Goal: Task Accomplishment & Management: Use online tool/utility

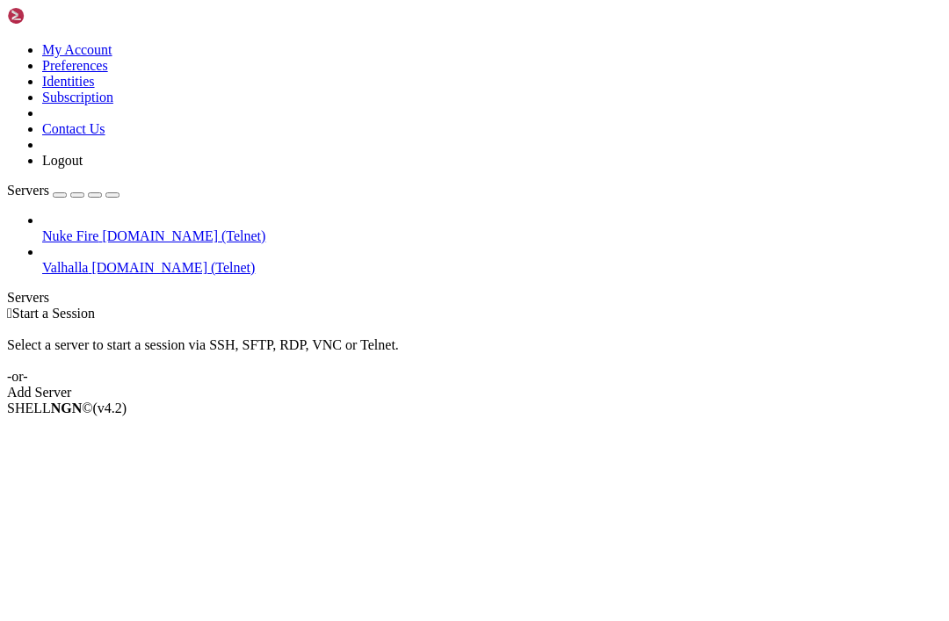
click at [589, 385] on div "Add Server" at bounding box center [474, 393] width 935 height 16
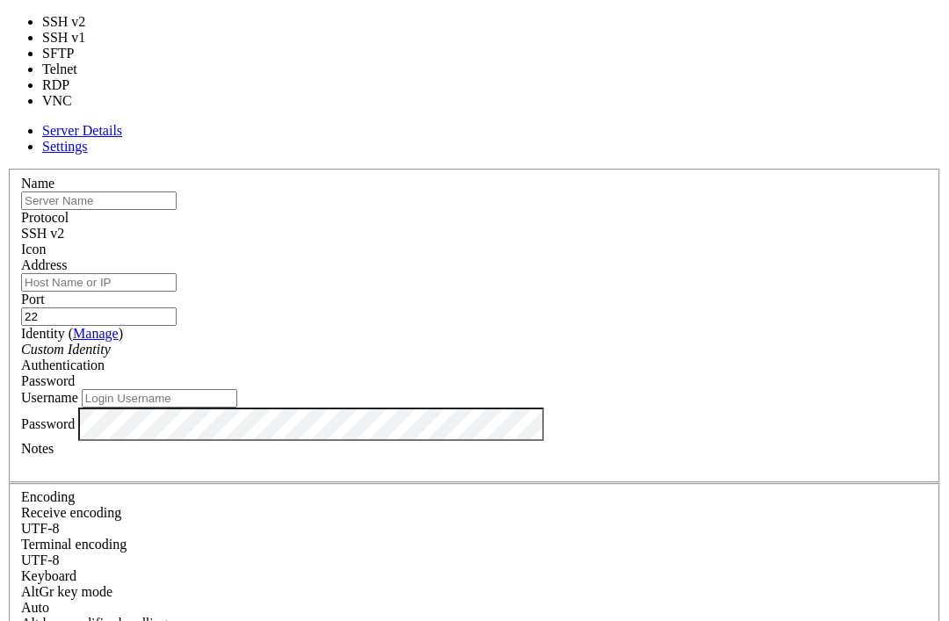
type input "23"
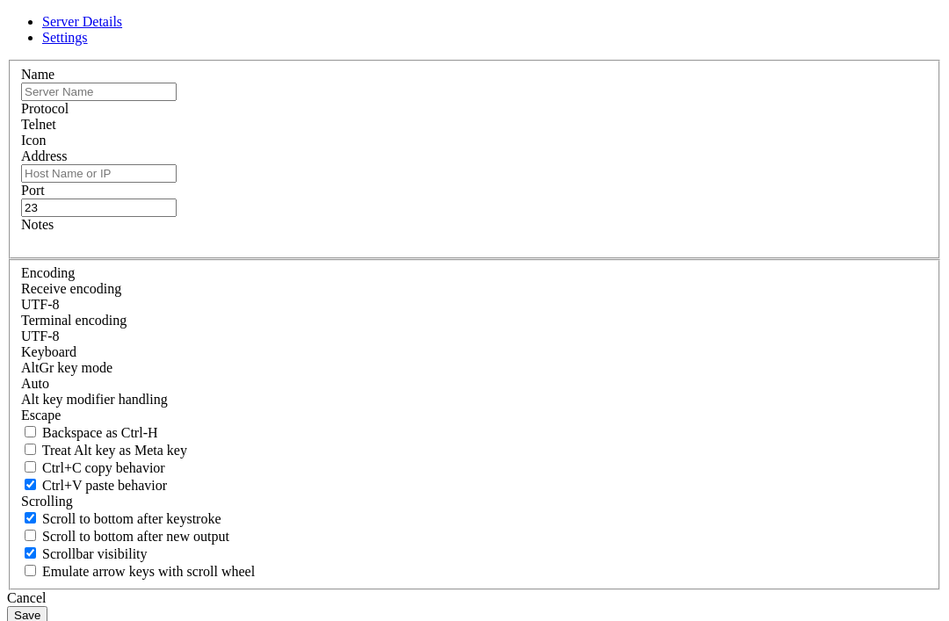
click at [177, 183] on input "Address" at bounding box center [99, 173] width 156 height 18
paste input "[DOMAIN_NAME]"
type input "[DOMAIN_NAME]"
click at [177, 101] on input "text" at bounding box center [99, 92] width 156 height 18
type input "???"
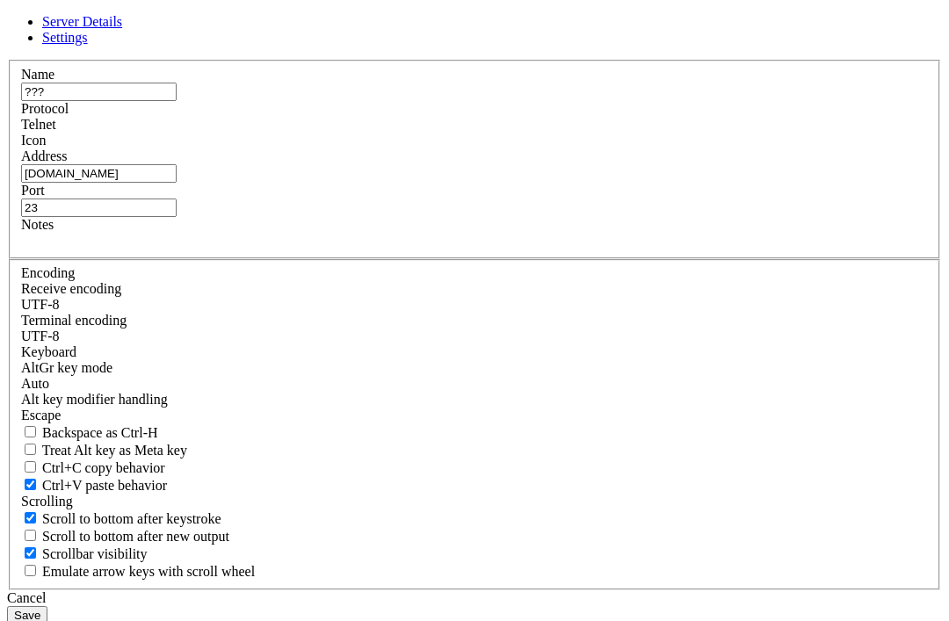
click at [47, 607] on button "Save" at bounding box center [27, 616] width 40 height 18
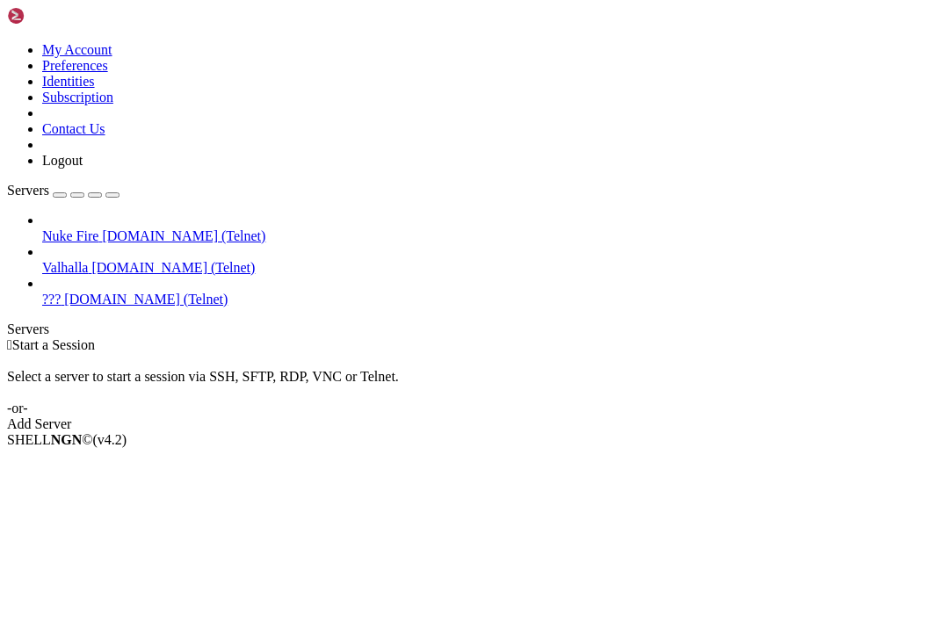
click at [61, 292] on span "???" at bounding box center [51, 299] width 18 height 15
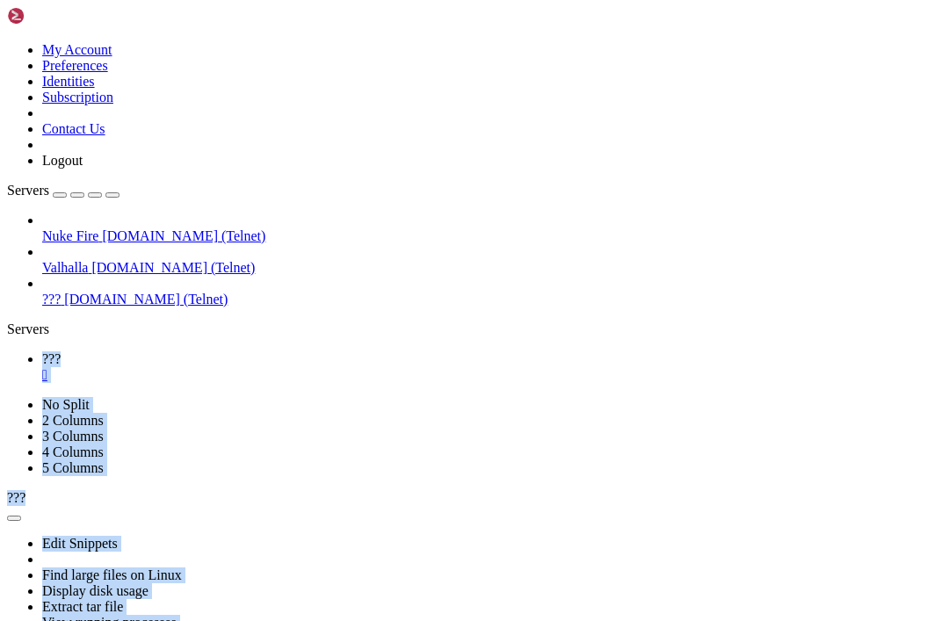
click at [0, 0] on html "Loading... My Account Preferences Identities Subscription Contact Us Logout Ser…" at bounding box center [474, 432] width 949 height 865
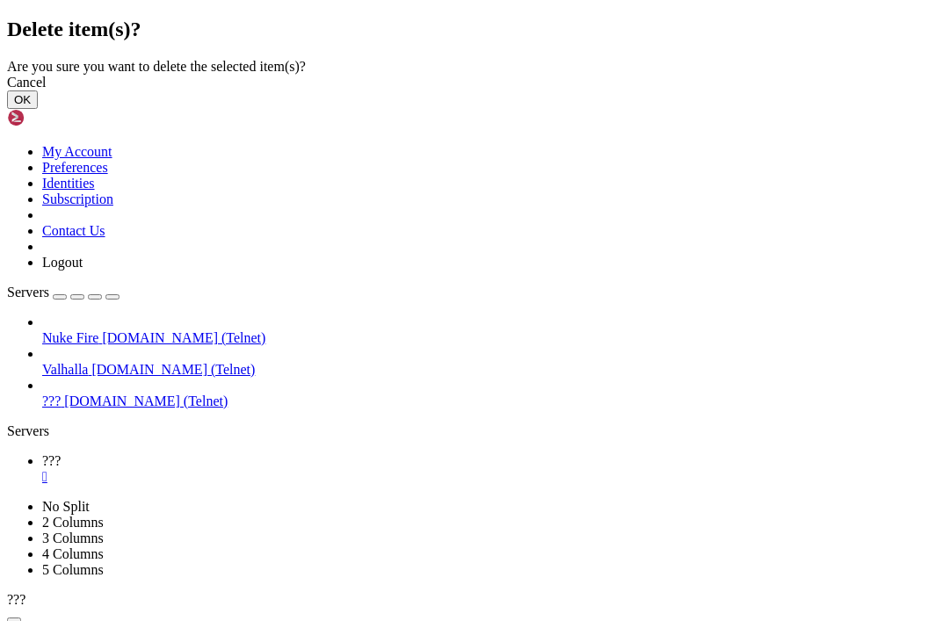
click at [38, 109] on button "OK" at bounding box center [22, 100] width 31 height 18
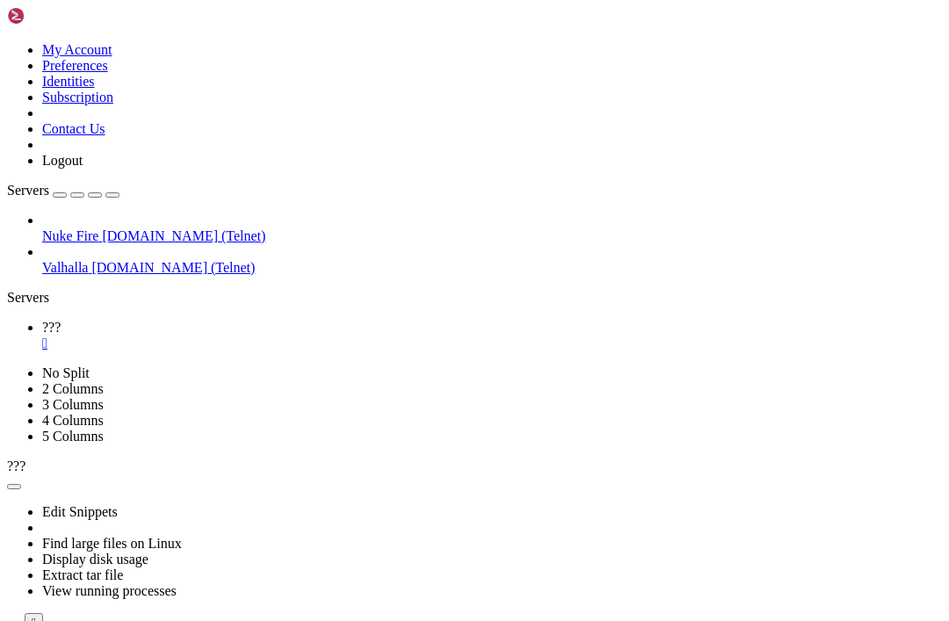
click at [277, 336] on div "" at bounding box center [492, 344] width 900 height 16
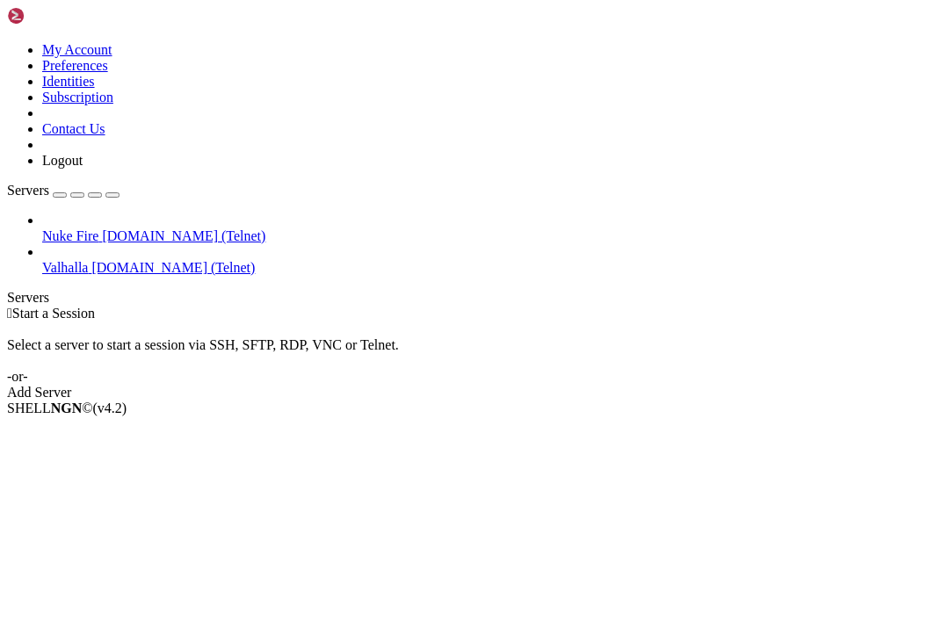
click at [585, 385] on link "Add Server" at bounding box center [474, 393] width 935 height 16
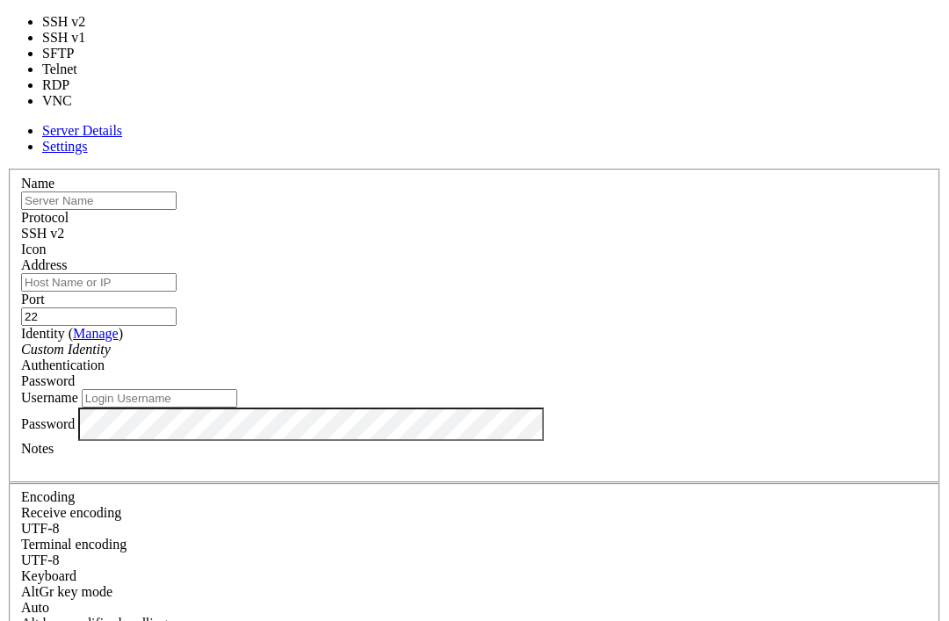
type input "23"
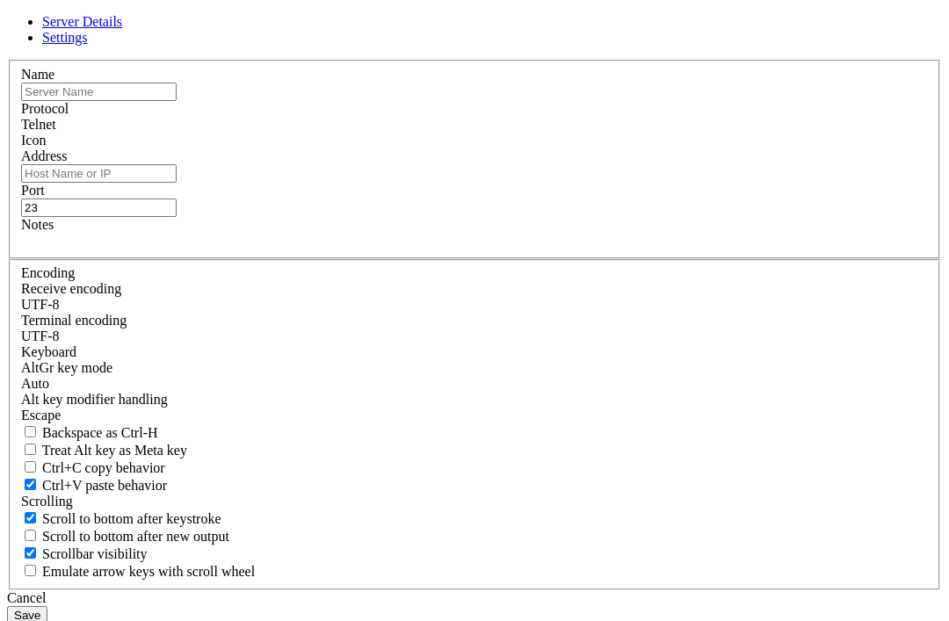
click at [177, 183] on input "Address" at bounding box center [99, 173] width 156 height 18
paste input "[TECHNICAL_ID]"
type input "[TECHNICAL_ID]"
click at [47, 607] on button "Save" at bounding box center [27, 616] width 40 height 18
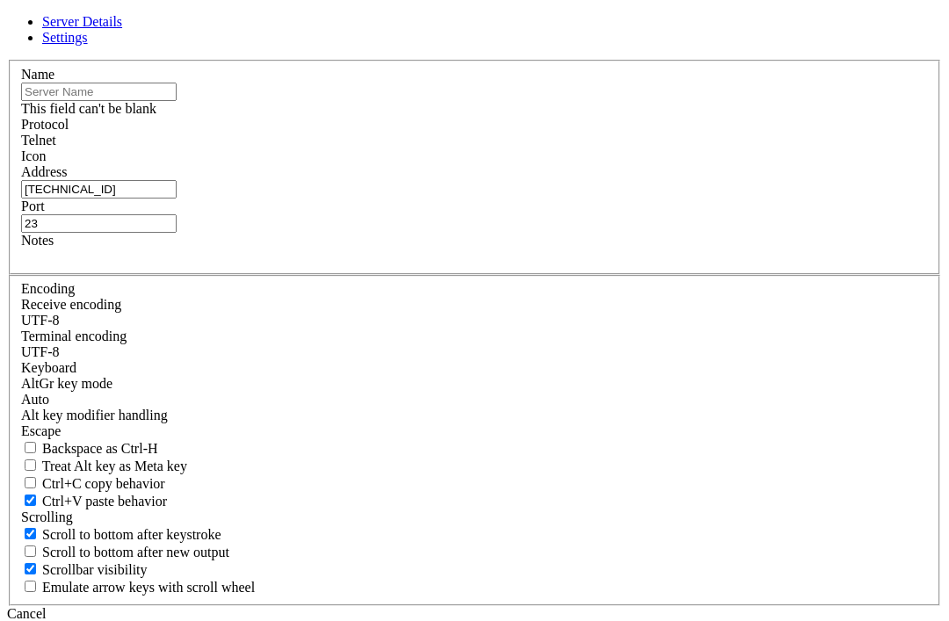
click at [177, 101] on input "text" at bounding box center [99, 92] width 156 height 18
paste input "[TECHNICAL_ID]"
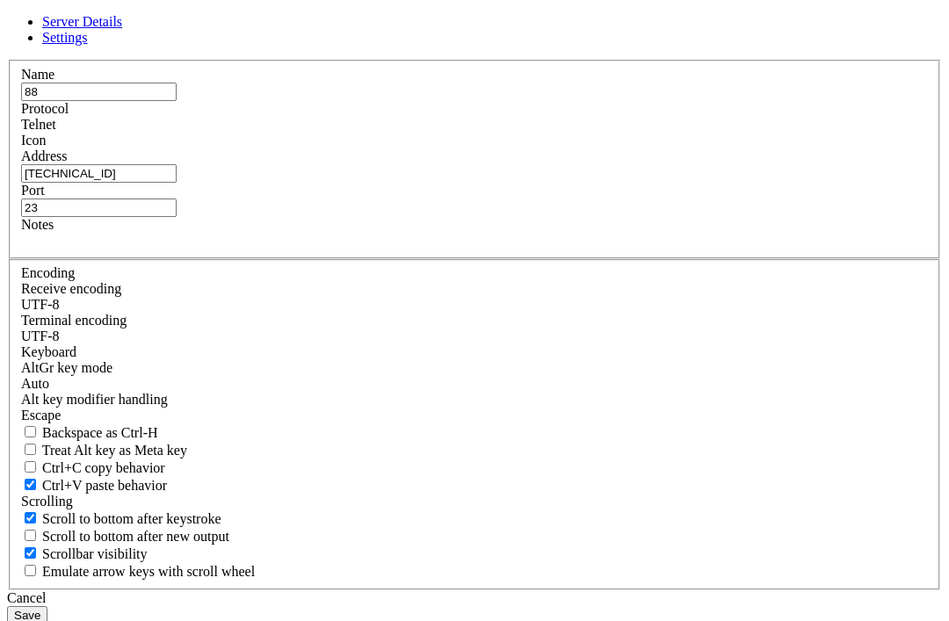
type input "8"
type input "???"
click at [47, 607] on button "Save" at bounding box center [27, 616] width 40 height 18
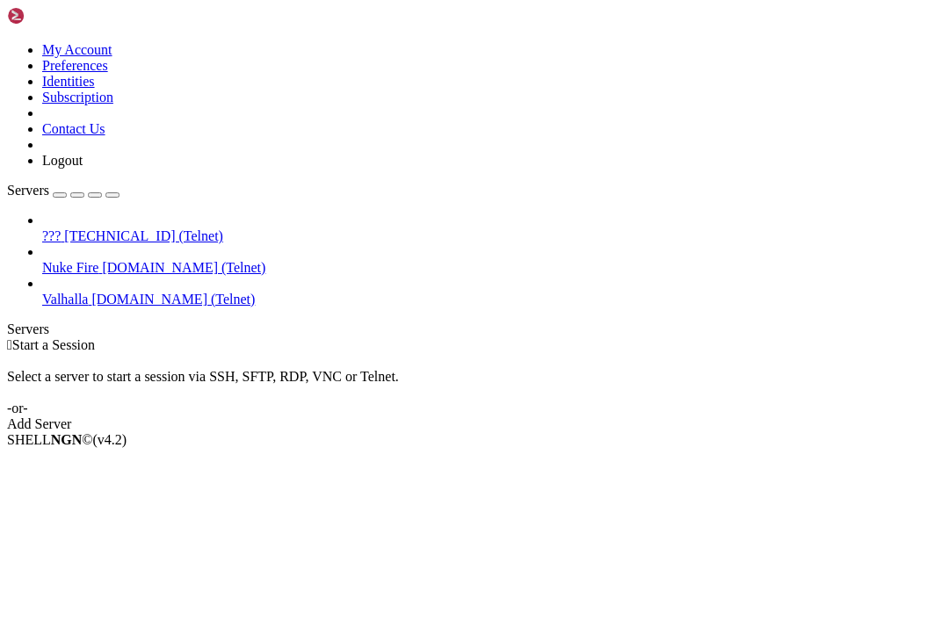
click at [61, 229] on span "???" at bounding box center [51, 236] width 18 height 15
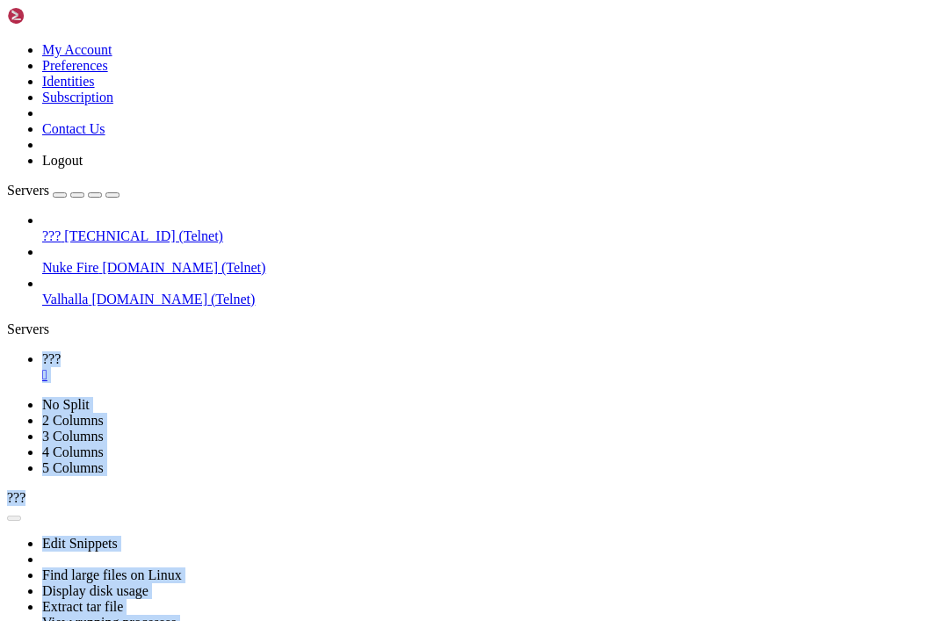
scroll to position [0, 0]
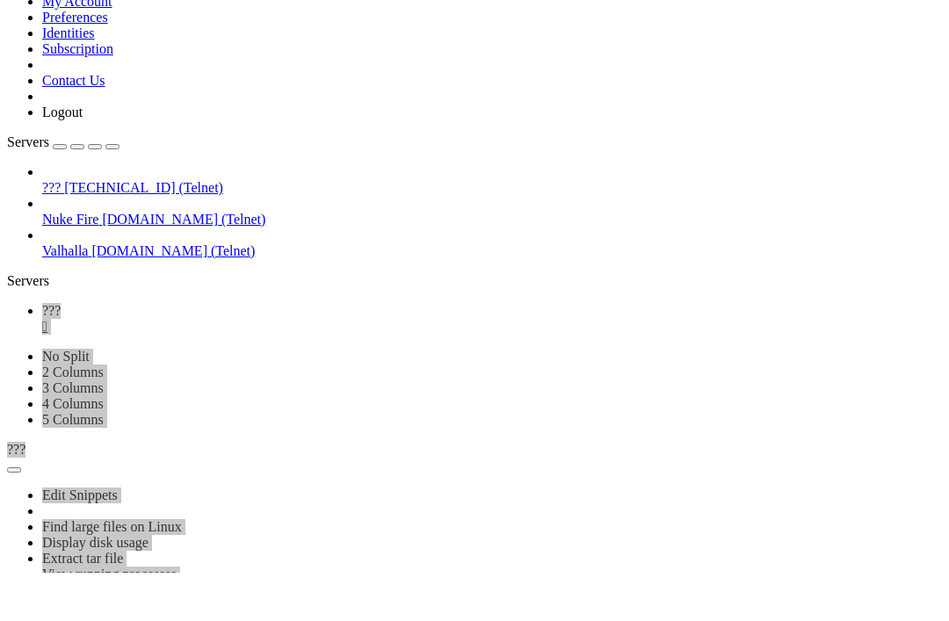
scroll to position [4500, 0]
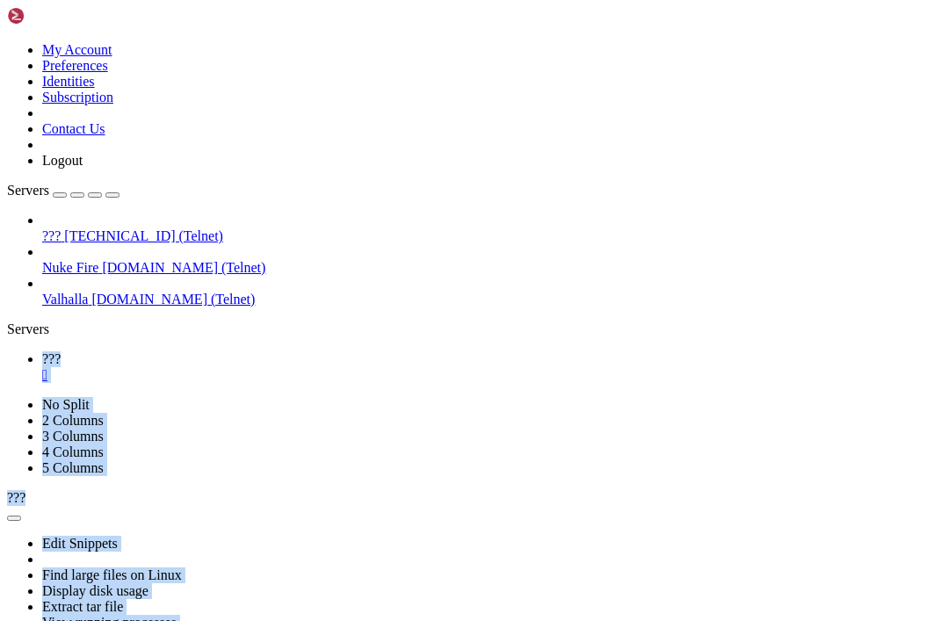
click at [0, 0] on html "Loading... My Account Preferences Identities Subscription Contact Us Logout Ser…" at bounding box center [474, 432] width 949 height 865
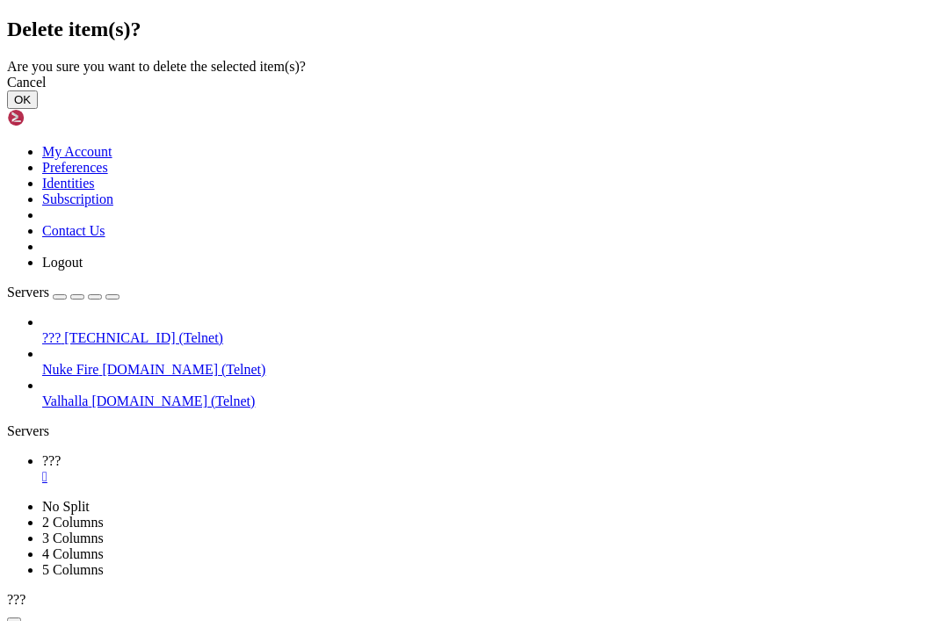
click at [38, 109] on button "OK" at bounding box center [22, 100] width 31 height 18
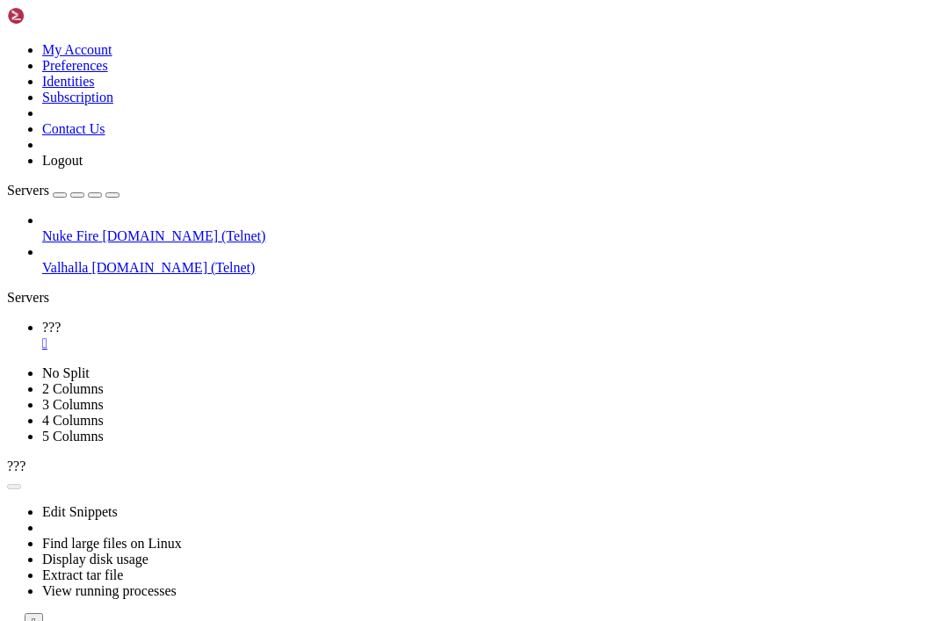
scroll to position [4544, 0]
